Goal: Information Seeking & Learning: Find specific fact

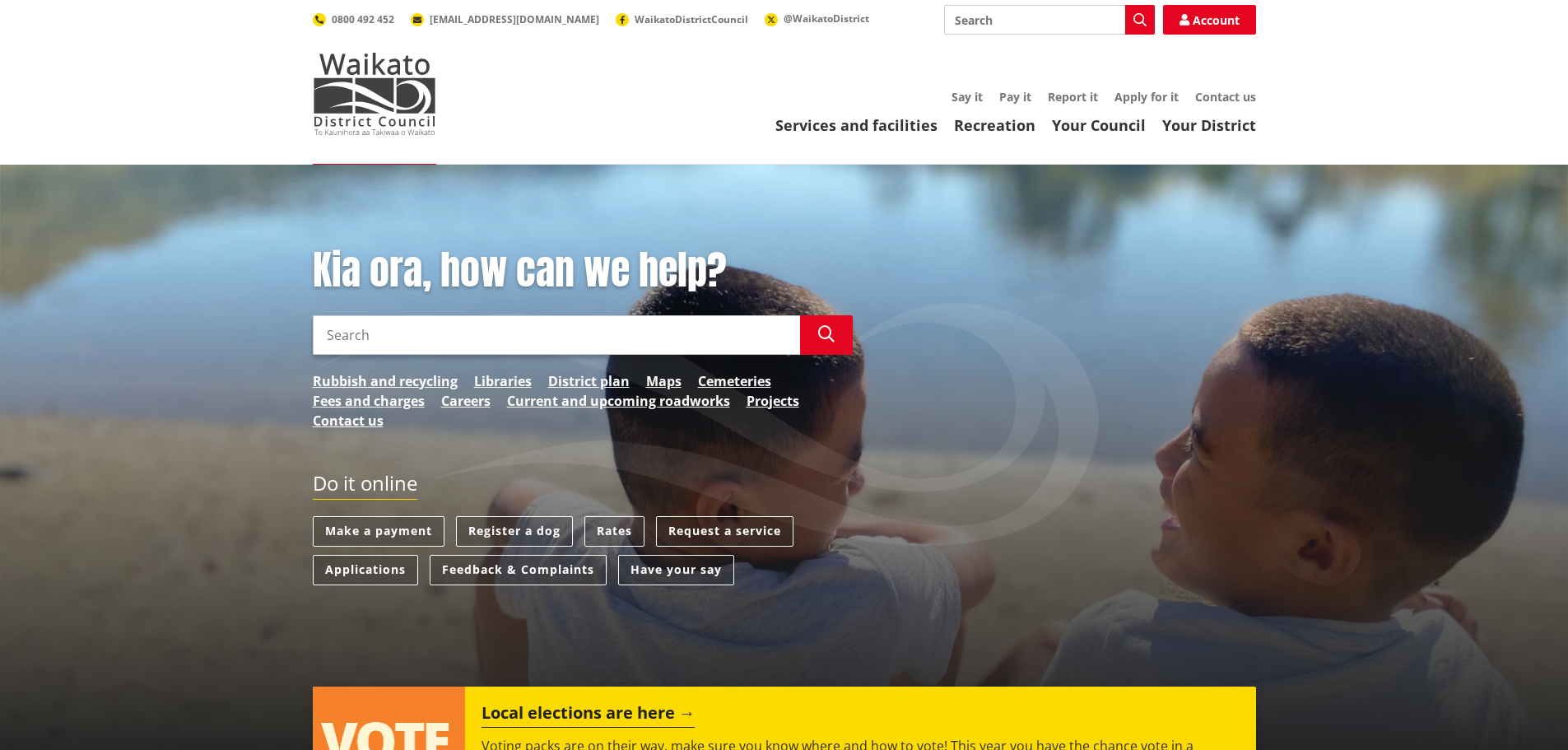
click at [574, 333] on input "Search" at bounding box center [557, 334] width 487 height 39
type input "supplier [DEMOGRAPHIC_DATA]"
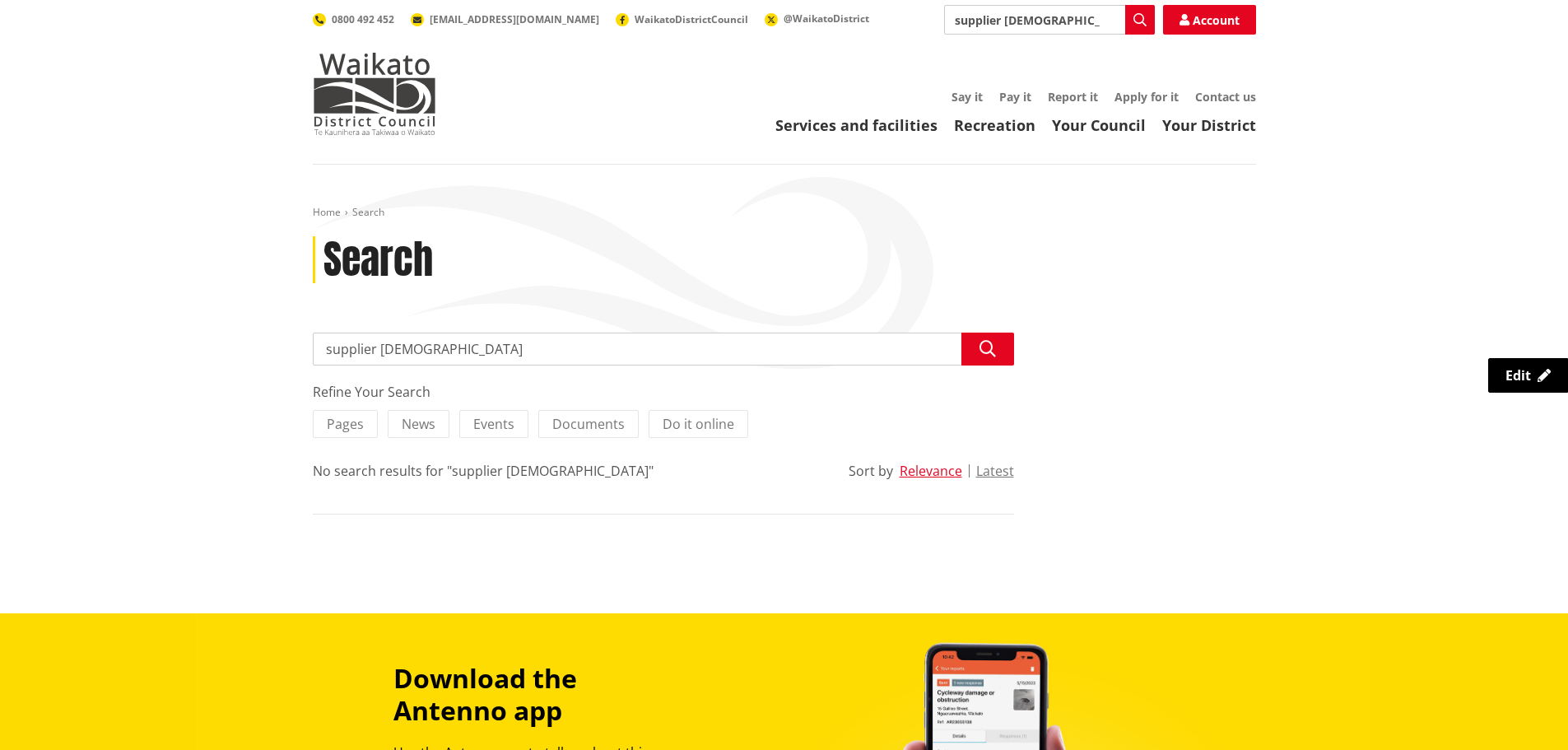
click at [466, 357] on input "supplier [DEMOGRAPHIC_DATA]" at bounding box center [664, 349] width 702 height 33
type input "supplier proposal"
